Goal: Information Seeking & Learning: Check status

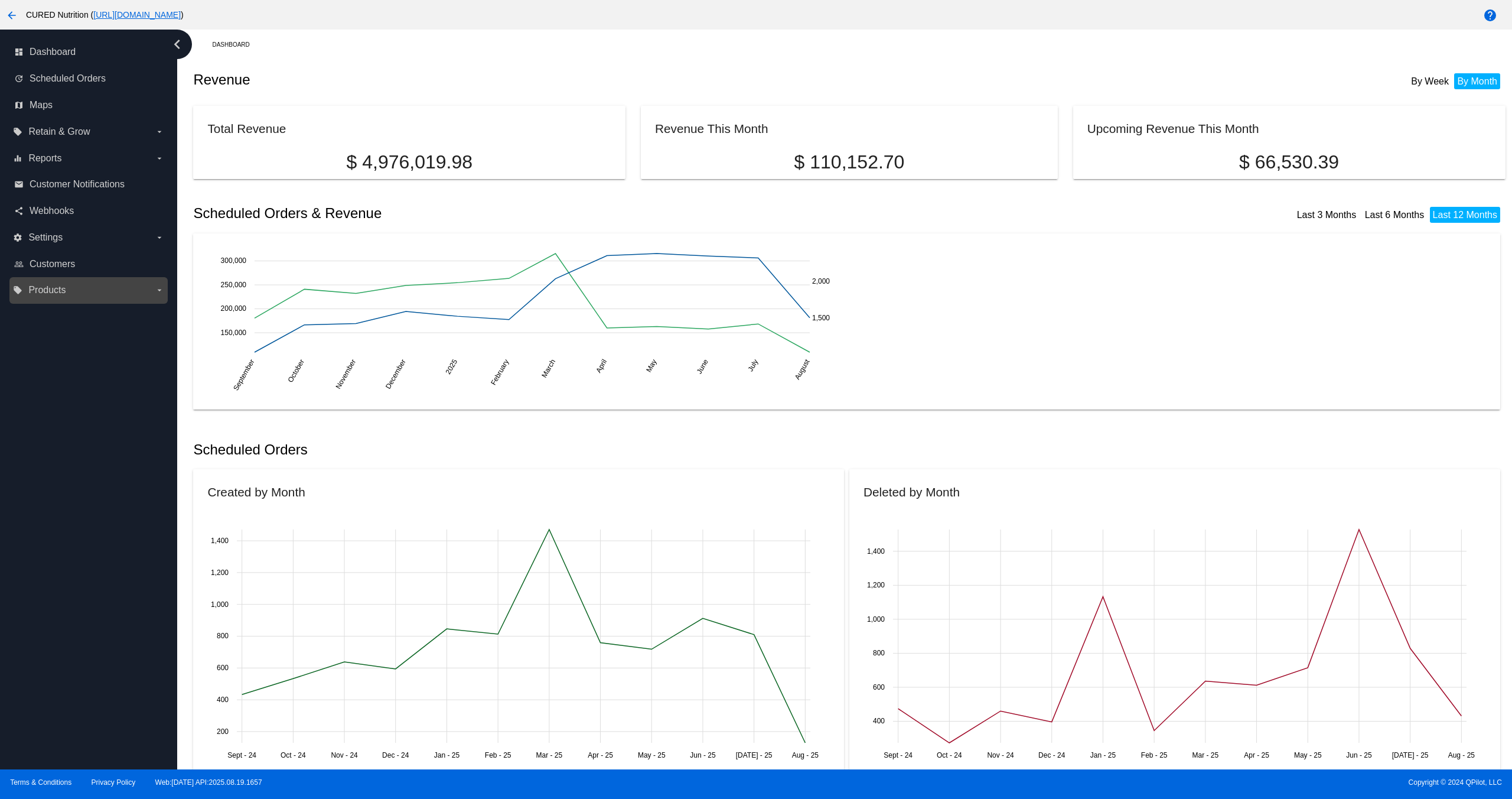
click at [93, 290] on label "local_offer Products arrow_drop_down" at bounding box center [88, 290] width 151 height 19
click at [0, 0] on input "local_offer Products arrow_drop_down" at bounding box center [0, 0] width 0 height 0
click at [85, 151] on label "equalizer Reports arrow_drop_down" at bounding box center [88, 159] width 151 height 19
click at [0, 0] on input "equalizer Reports arrow_drop_down" at bounding box center [0, 0] width 0 height 0
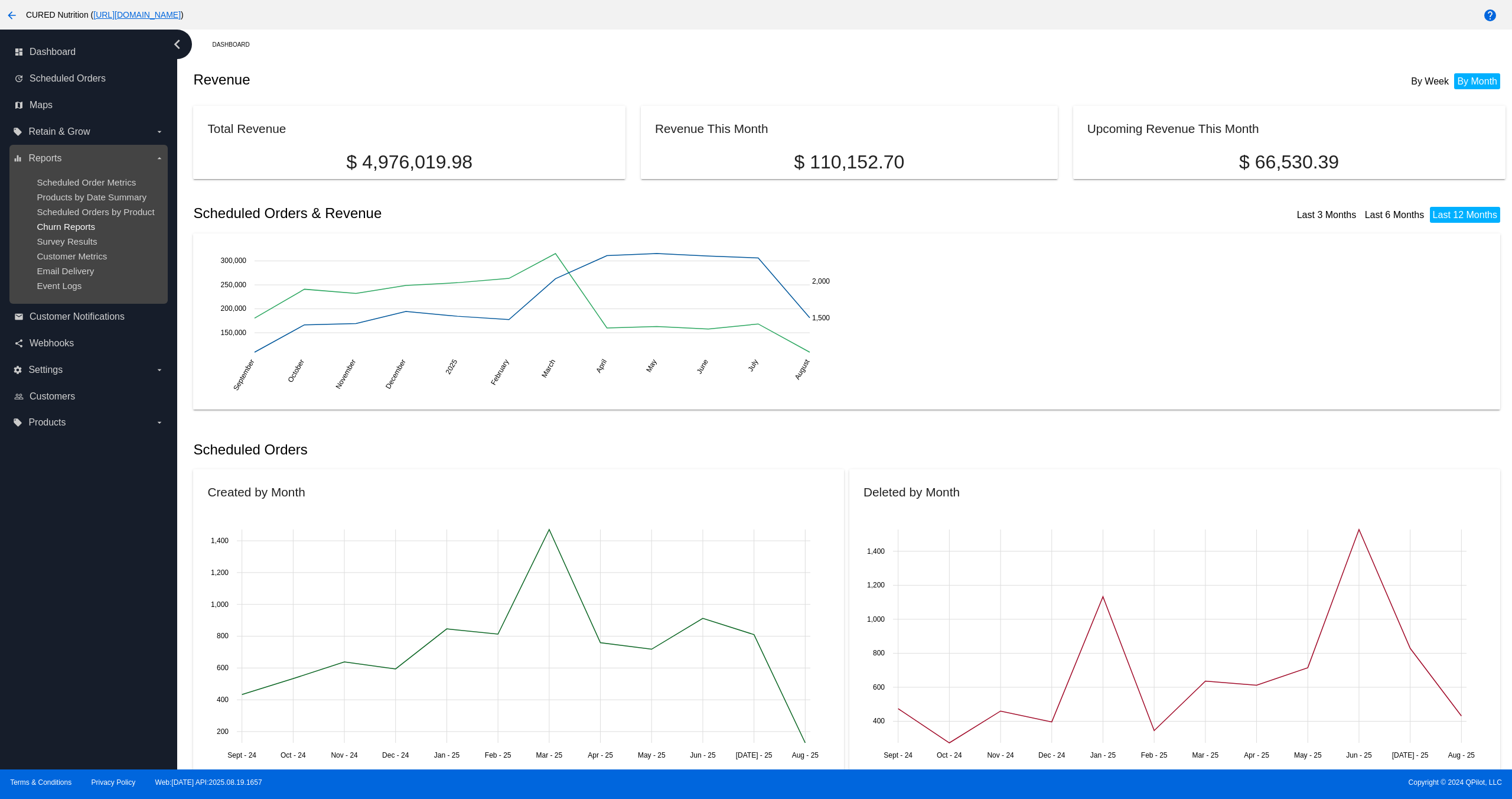
click at [75, 228] on span "Churn Reports" at bounding box center [66, 226] width 59 height 10
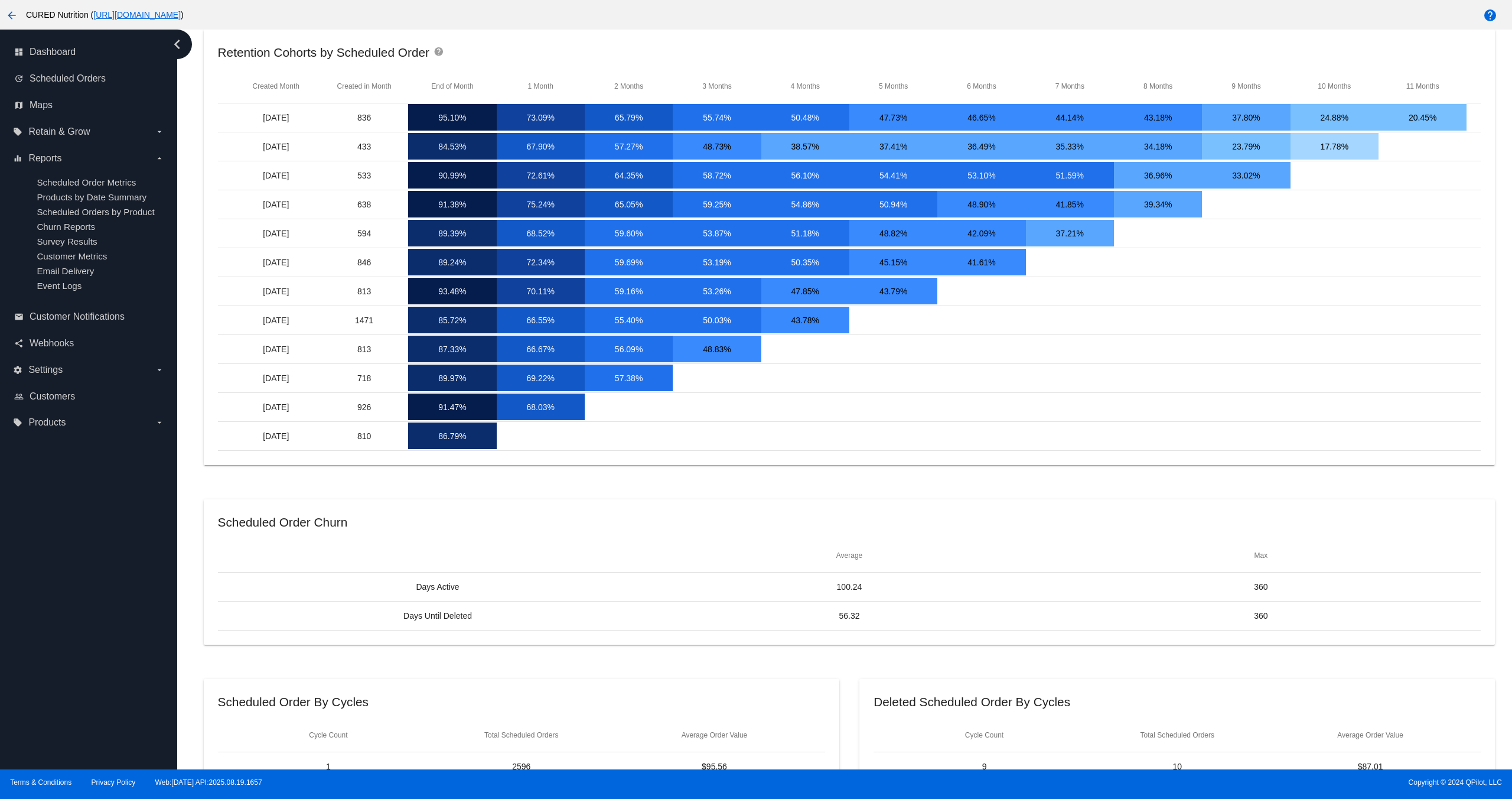
scroll to position [514, 0]
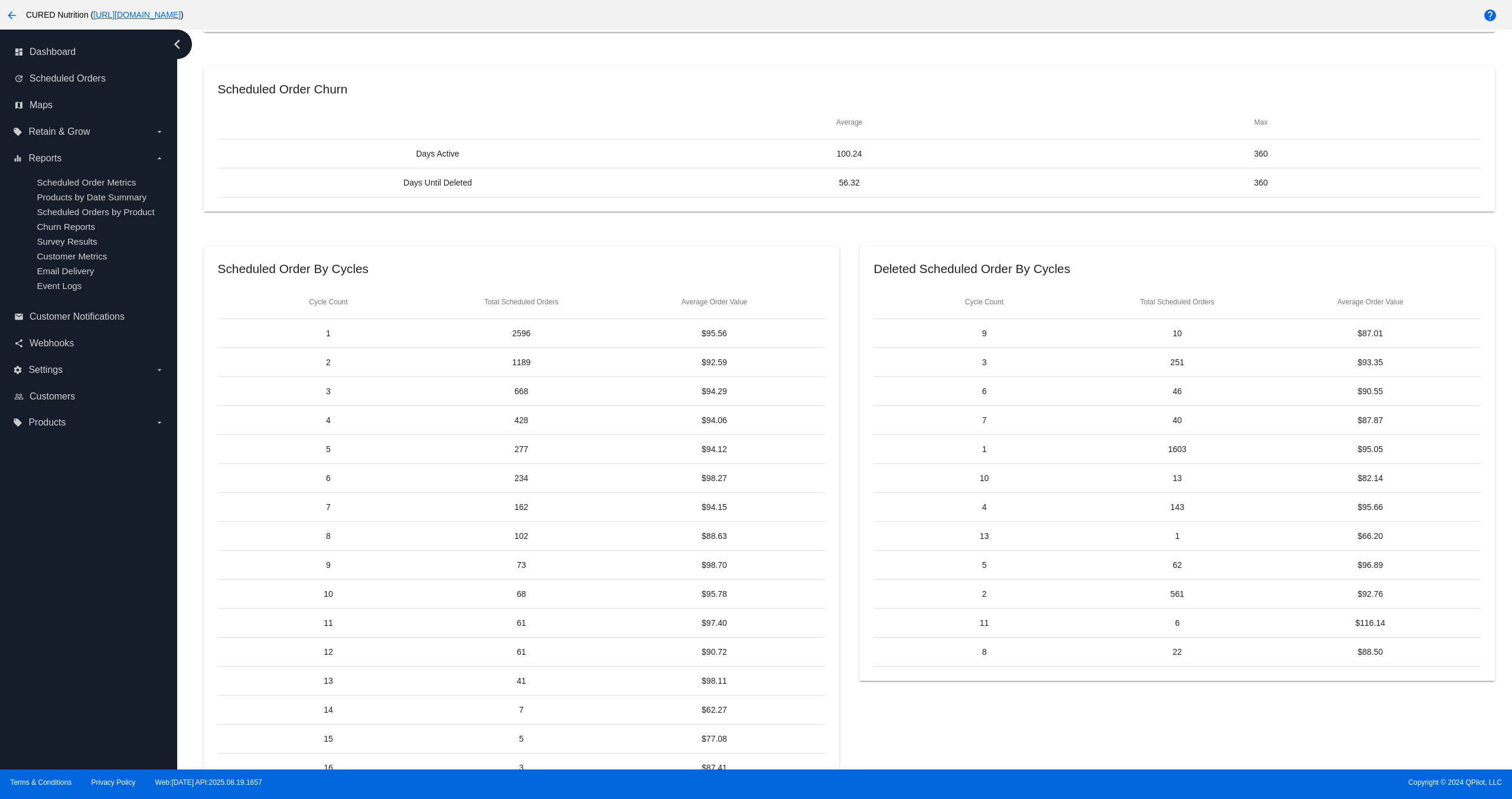
drag, startPoint x: 542, startPoint y: 362, endPoint x: 486, endPoint y: 366, distance: 56.1
click at [486, 366] on mat-cell "1189" at bounding box center [521, 362] width 193 height 9
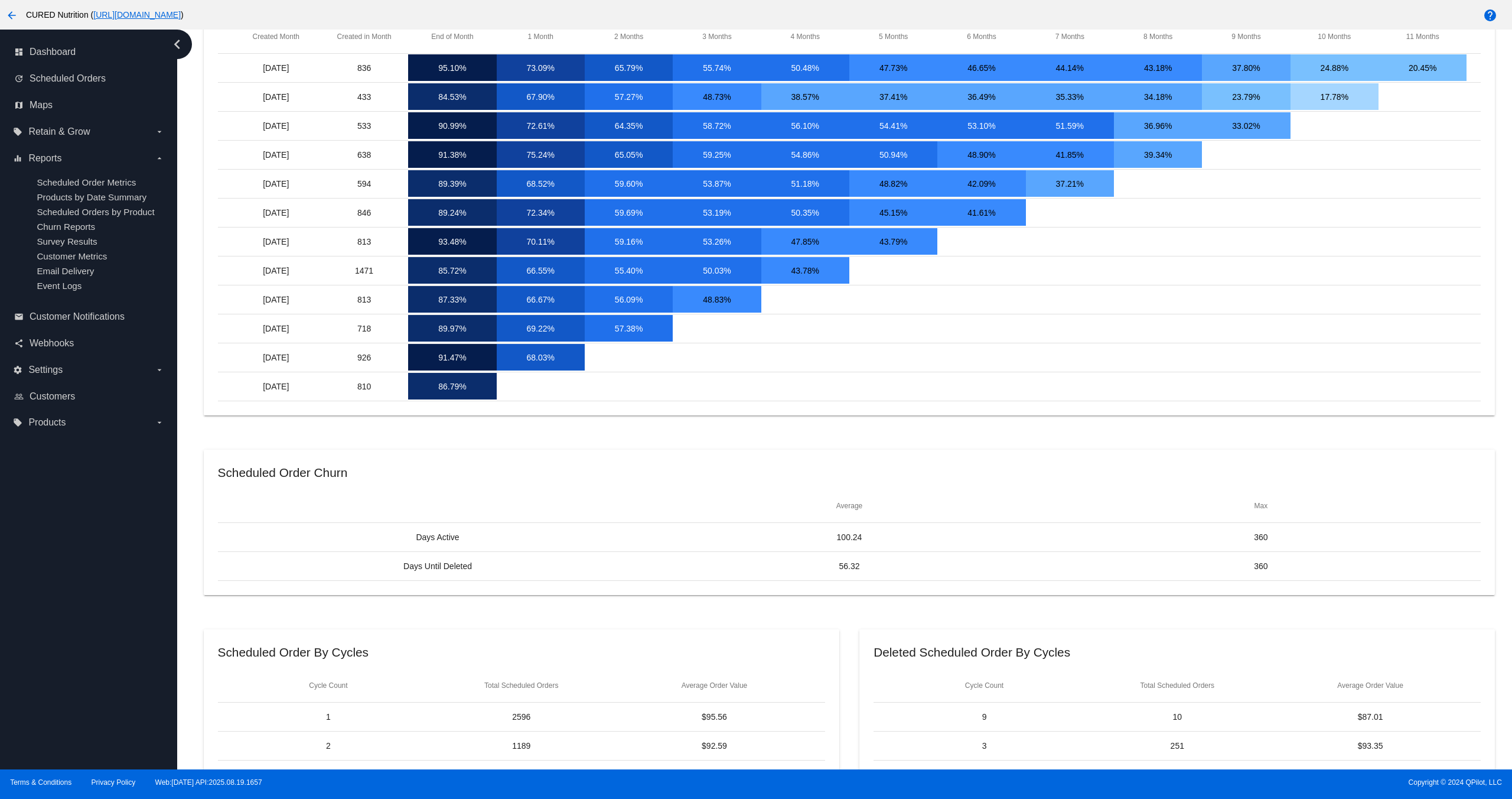
scroll to position [0, 0]
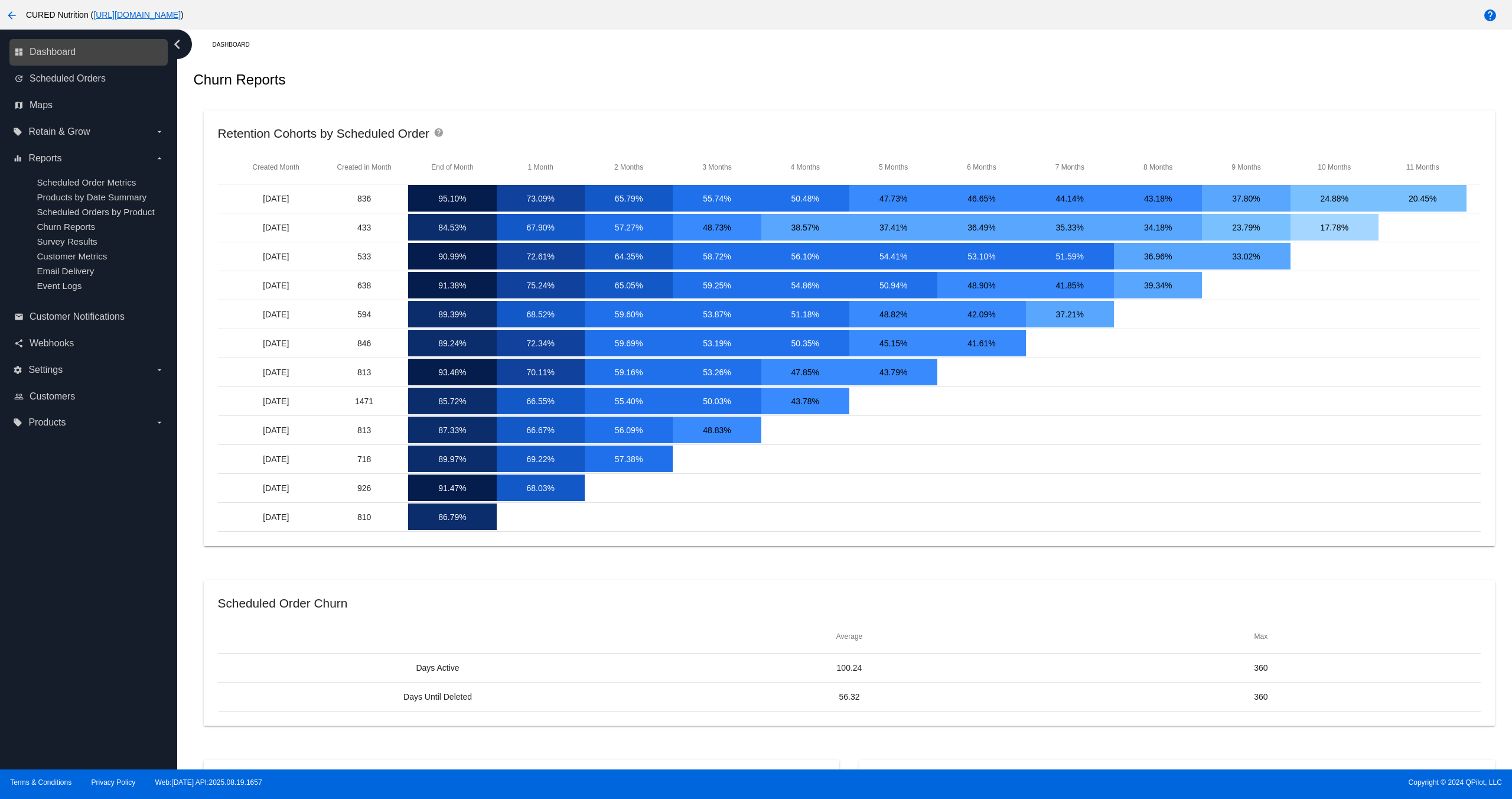
click at [53, 46] on link "dashboard Dashboard" at bounding box center [89, 52] width 150 height 19
